Goal: Information Seeking & Learning: Learn about a topic

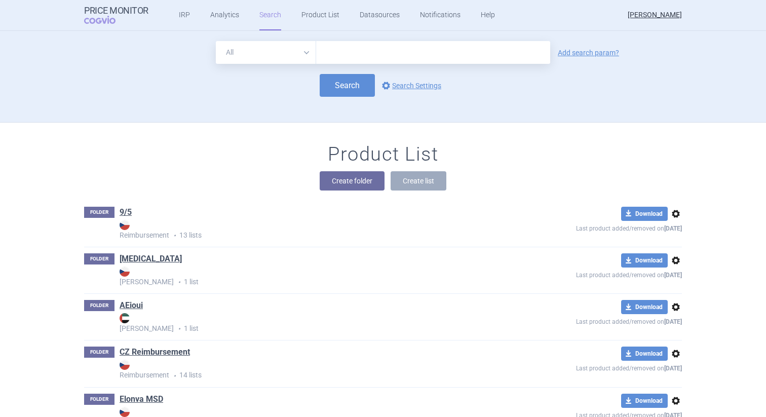
click at [199, 117] on div "All Brand Name ATC Company Active Substance Country Newer than Add search param…" at bounding box center [383, 81] width 638 height 81
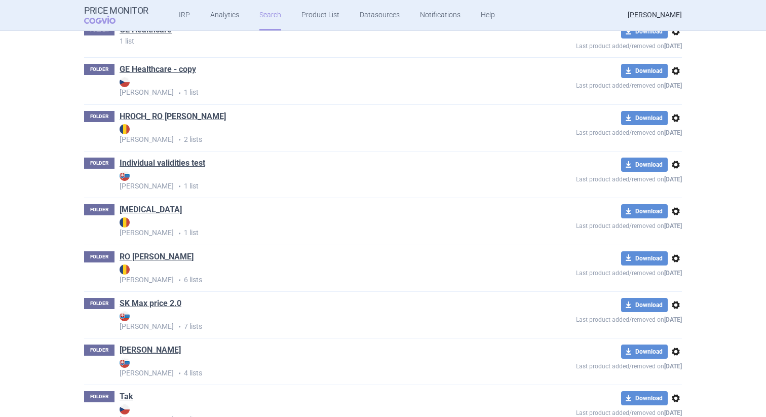
scroll to position [627, 0]
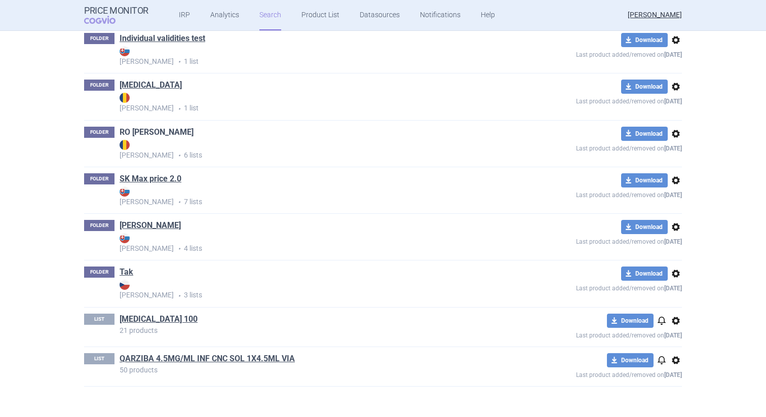
click at [151, 131] on link "RO [PERSON_NAME]" at bounding box center [157, 132] width 74 height 11
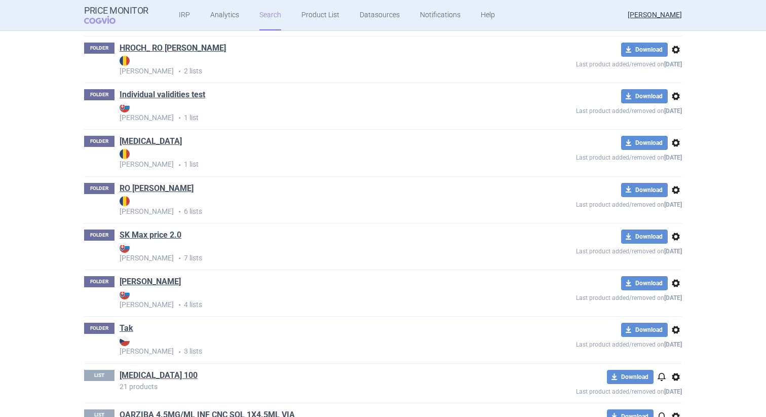
scroll to position [464, 0]
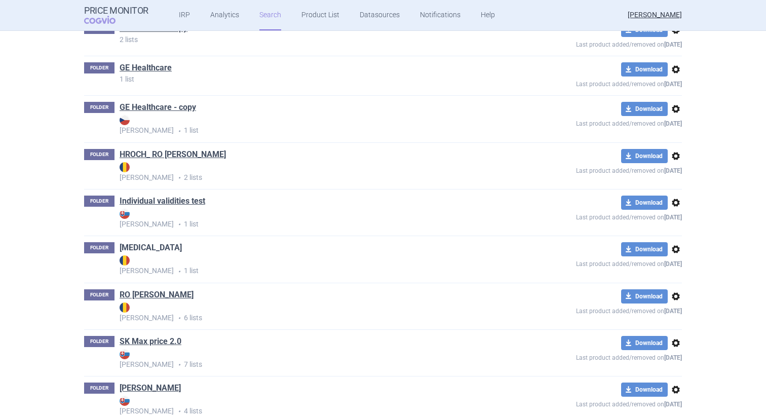
click at [136, 250] on link "[MEDICAL_DATA]" at bounding box center [151, 247] width 62 height 11
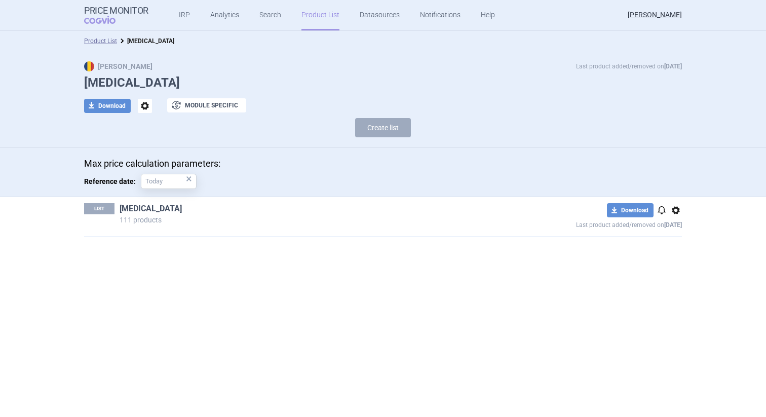
click at [141, 210] on link "[MEDICAL_DATA]" at bounding box center [151, 208] width 62 height 11
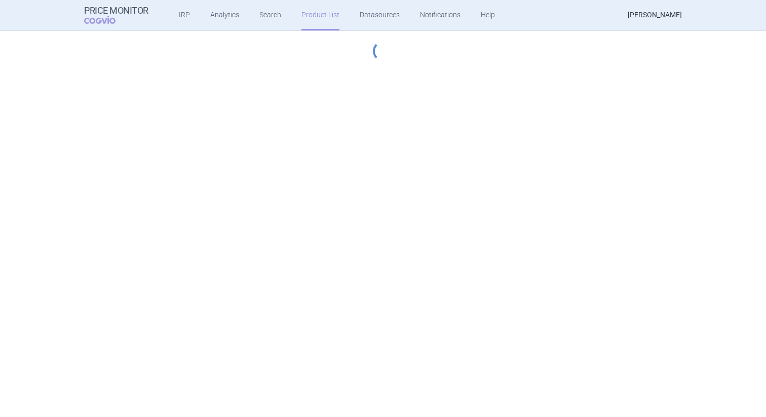
select select "hungary-included"
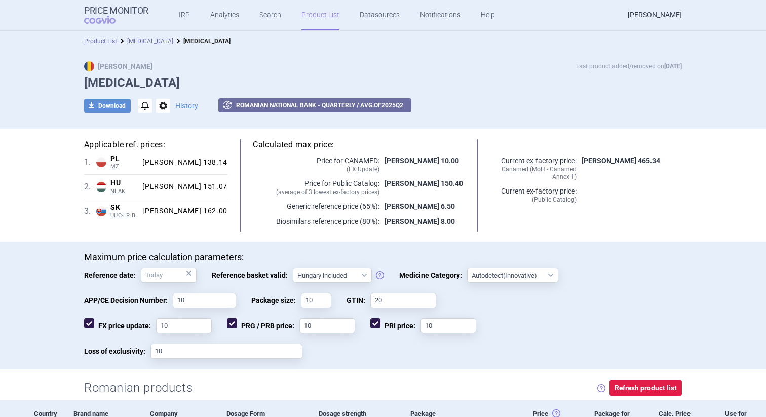
click at [459, 127] on div "Max Price Last product added/removed on [DATE] [MEDICAL_DATA] download Download…" at bounding box center [383, 90] width 766 height 78
click at [473, 43] on ul "Product List [MEDICAL_DATA][PERSON_NAME][MEDICAL_DATA]" at bounding box center [383, 41] width 598 height 10
